Goal: Task Accomplishment & Management: Complete application form

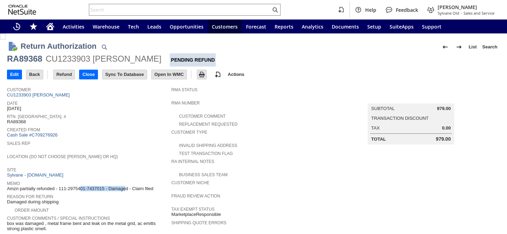
drag, startPoint x: 59, startPoint y: 184, endPoint x: 102, endPoint y: 183, distance: 43.2
click at [102, 186] on span "Amzn partially refunded - 111-2975401-7437015 - Damaged - Claim filed" at bounding box center [80, 189] width 146 height 6
copy span "111-2975401-7437015"
click at [37, 96] on link "CU1233903 Ella Pais" at bounding box center [39, 94] width 64 height 5
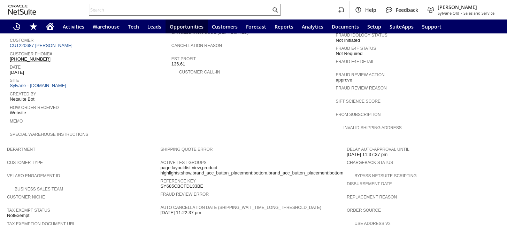
scroll to position [397, 0]
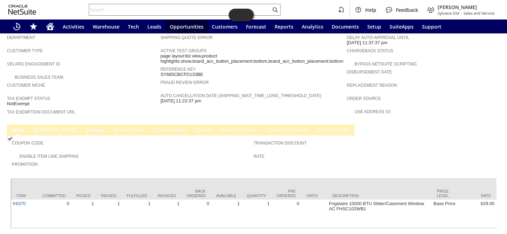
click at [216, 124] on td "R e lated Records" at bounding box center [238, 129] width 45 height 11
click at [219, 127] on link "R e lated Records" at bounding box center [239, 130] width 40 height 7
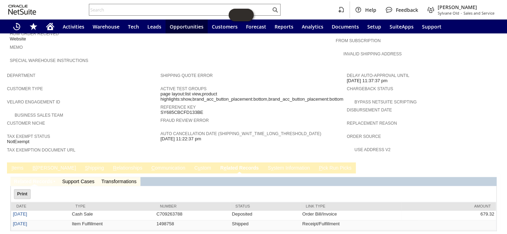
scroll to position [0, 0]
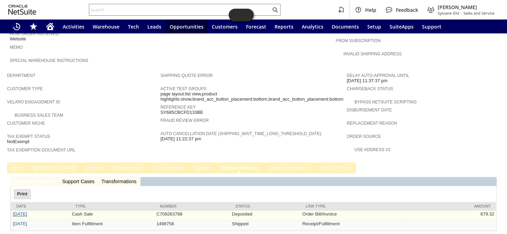
click at [24, 211] on link "6/26/2025" at bounding box center [20, 213] width 14 height 5
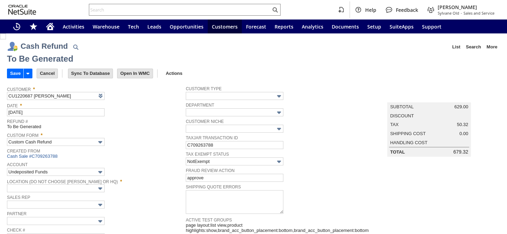
scroll to position [243, 0]
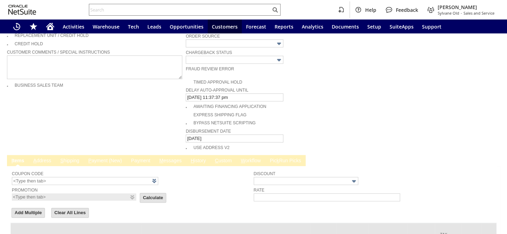
type input "Regions - Merchant 0414"
type input "Headquarters : Head...s : Pending Testing"
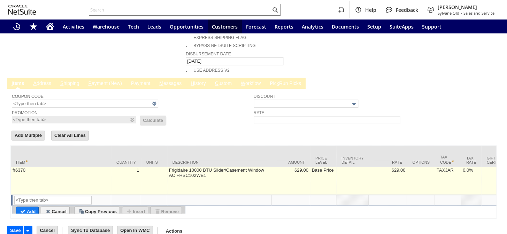
click at [62, 167] on td "fr6370" at bounding box center [61, 181] width 100 height 28
type textarea "Frigidaire 10000 BTU Slider/Casement Window AC FHSC102WB1"
type input "fr6370"
type input "OK"
type input "Make Copy"
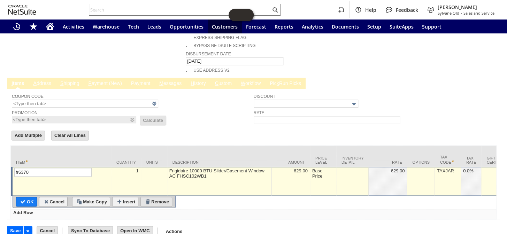
click at [155, 197] on input "Remove" at bounding box center [156, 201] width 31 height 9
type input "Add"
type input "Copy Previous"
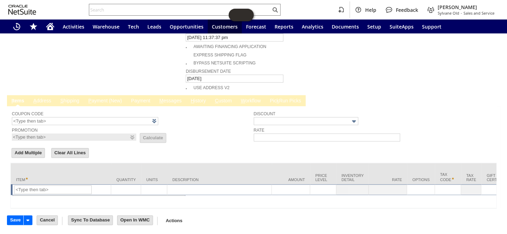
scroll to position [294, 0]
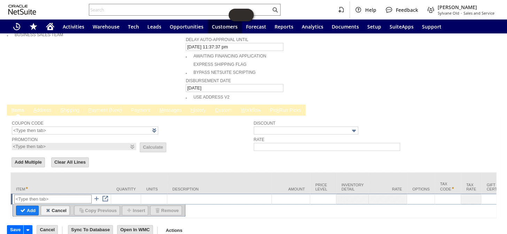
click at [54, 195] on input "text" at bounding box center [52, 199] width 77 height 9
type input "Misc Expense"
type textarea "Misc Expense"
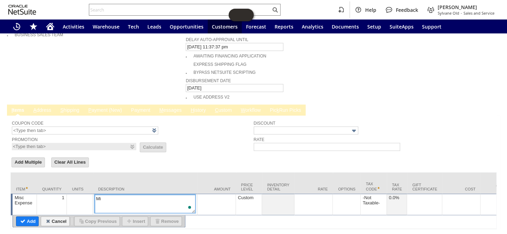
type textarea "M"
type textarea "partil refund"
click at [312, 194] on td at bounding box center [313, 205] width 38 height 22
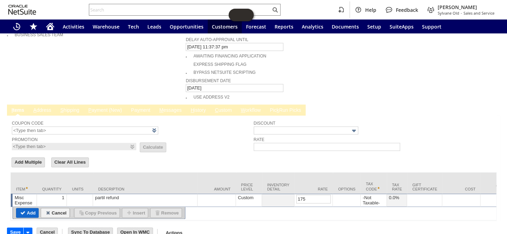
type input "175.00"
click at [28, 208] on input "Add" at bounding box center [27, 212] width 22 height 9
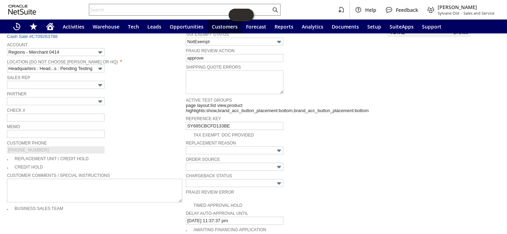
scroll to position [40, 0]
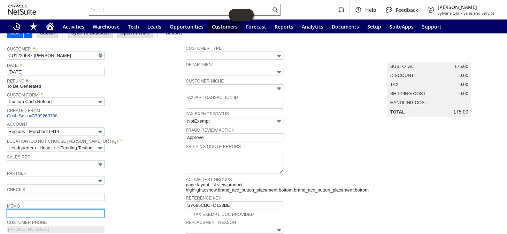
click at [33, 210] on input "text" at bounding box center [55, 213] width 97 height 8
type input "partial credit for keeping unit/cosmetic damages"
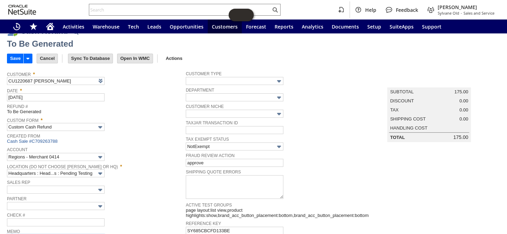
scroll to position [0, 0]
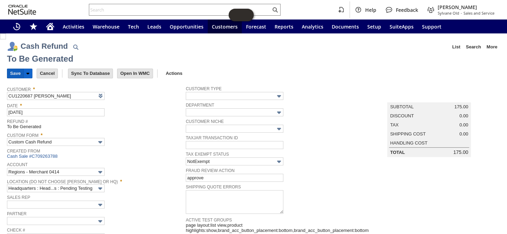
click at [15, 73] on input "Save" at bounding box center [15, 73] width 16 height 9
